Goal: Task Accomplishment & Management: Use online tool/utility

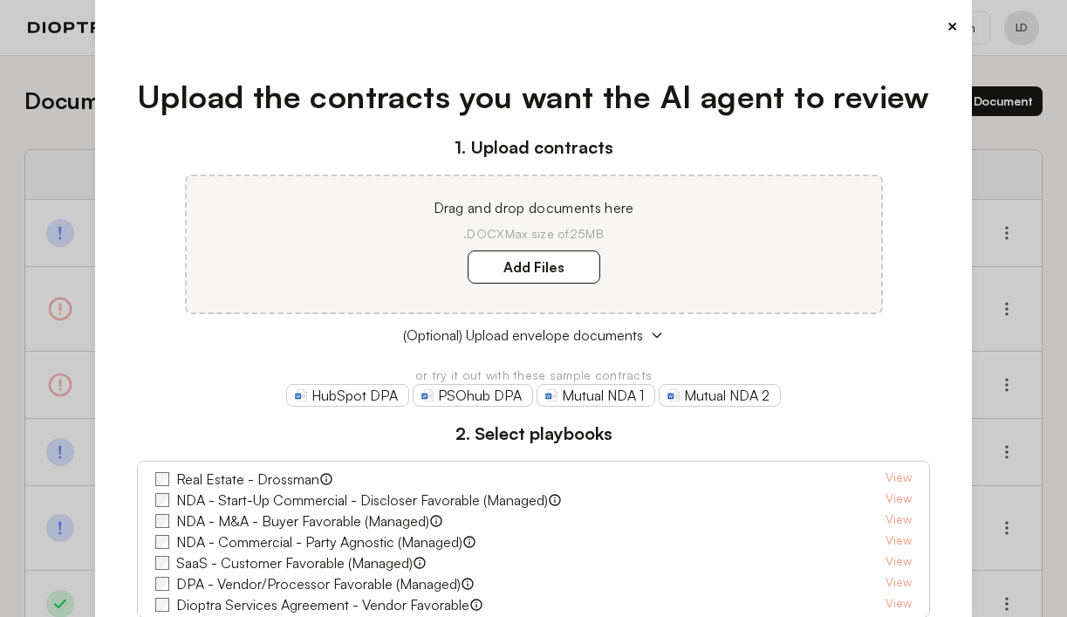
click at [949, 27] on button "×" at bounding box center [952, 26] width 11 height 24
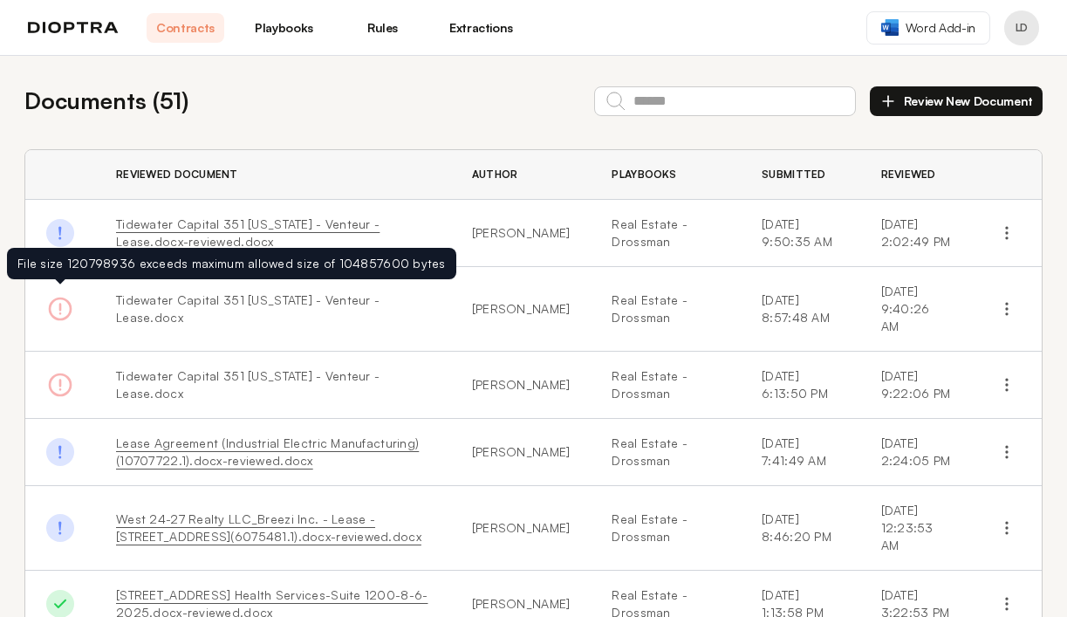
click at [56, 303] on icon at bounding box center [60, 309] width 28 height 28
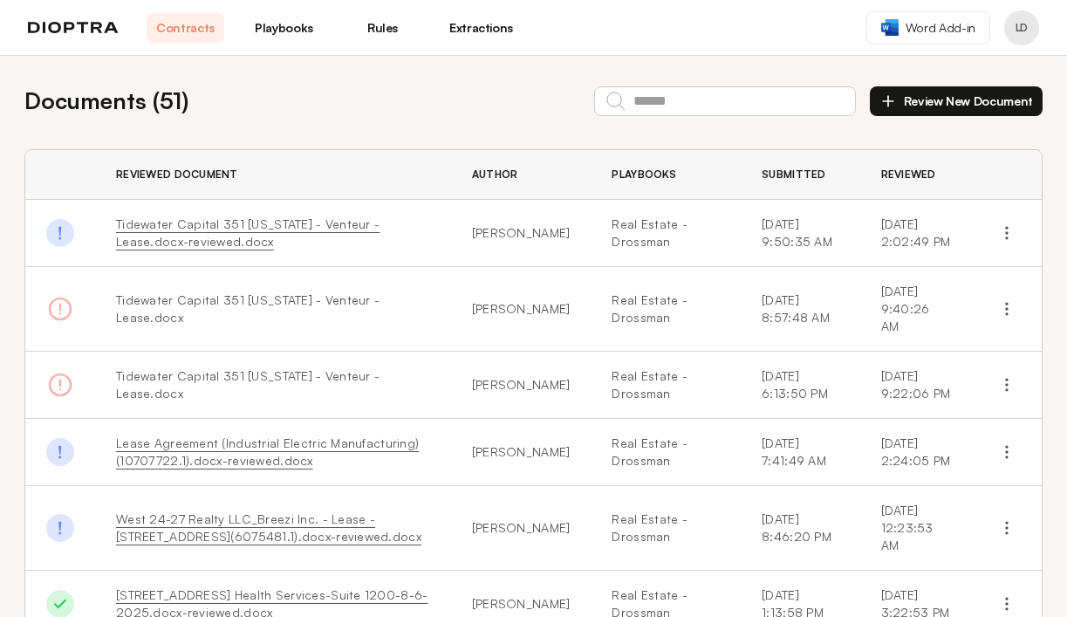
click at [164, 225] on link "Tidewater Capital 351 [US_STATE] - Venteur - Lease.docx-reviewed.docx" at bounding box center [248, 232] width 264 height 32
click at [384, 28] on link "Rules" at bounding box center [383, 28] width 78 height 30
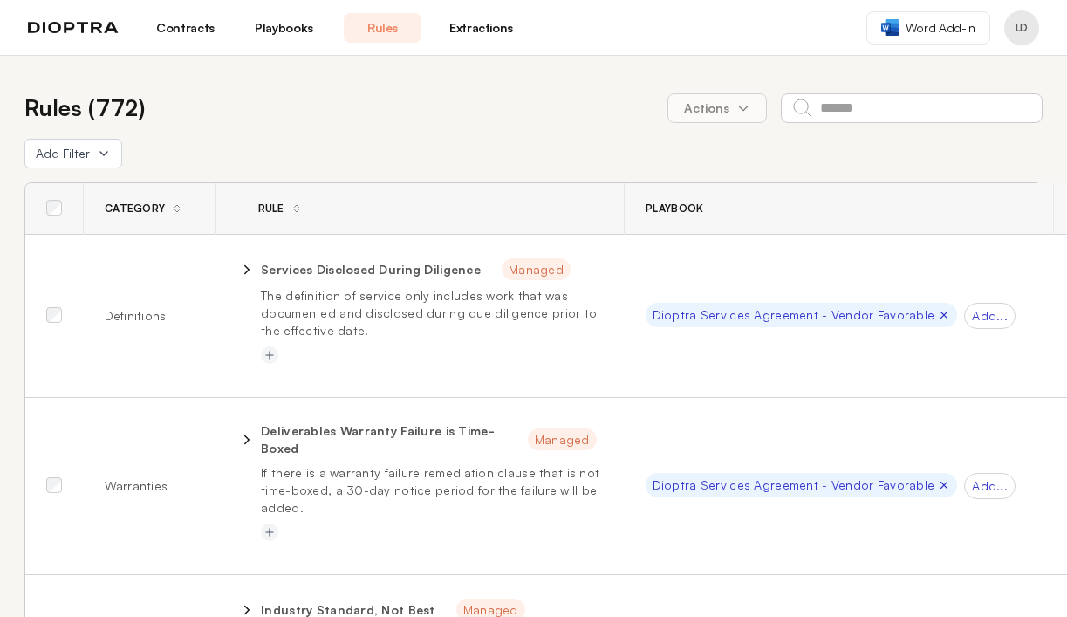
click at [304, 27] on link "Playbooks" at bounding box center [284, 28] width 78 height 30
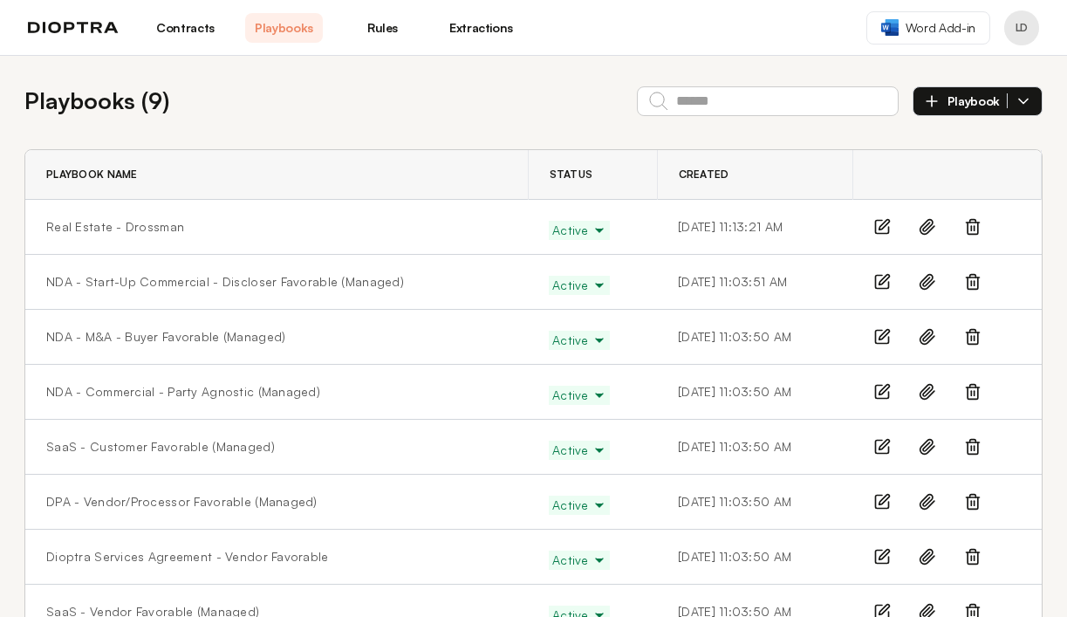
click at [880, 230] on icon at bounding box center [885, 225] width 10 height 10
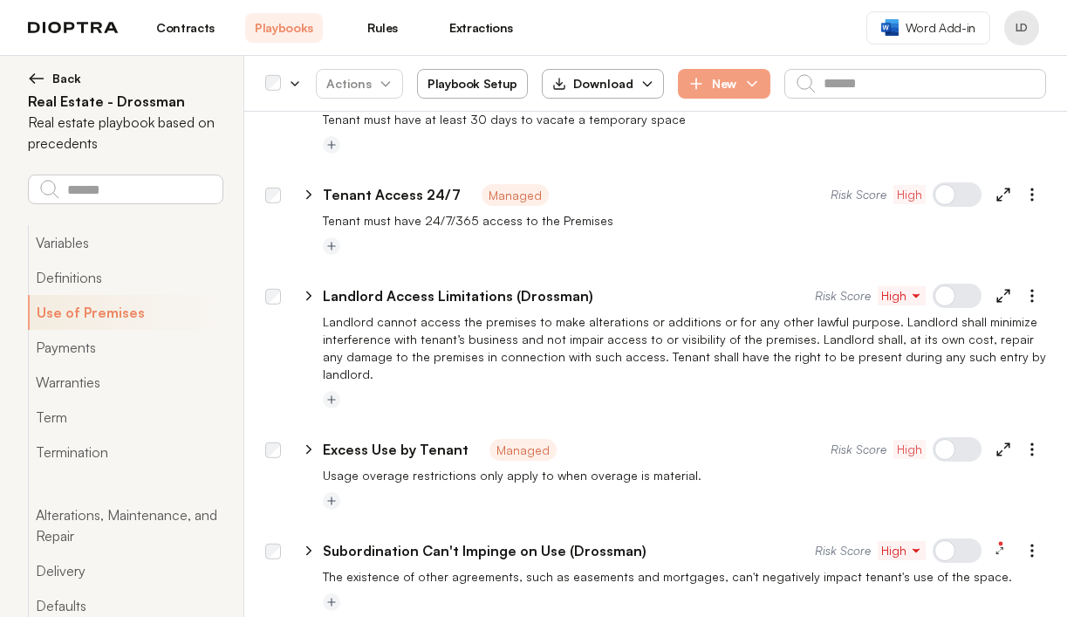
scroll to position [1900, 0]
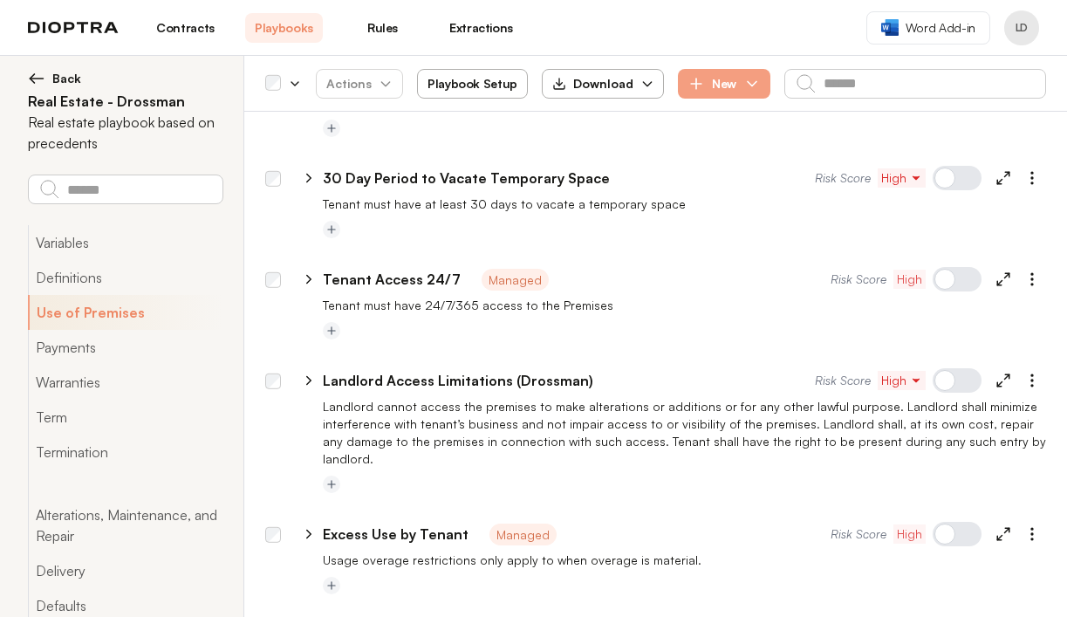
type textarea "*"
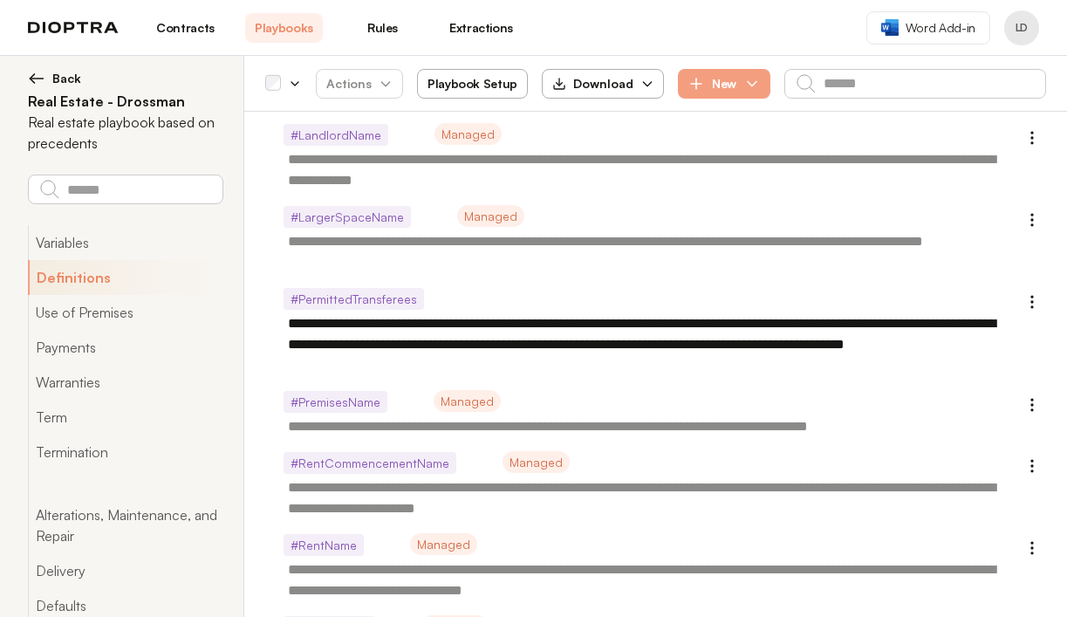
scroll to position [862, 0]
